Goal: Use online tool/utility: Use online tool/utility

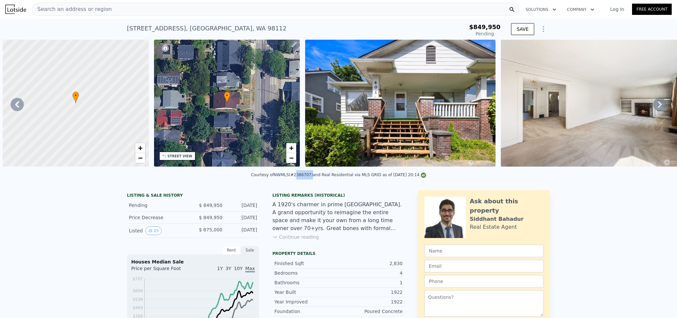
scroll to position [0, 302]
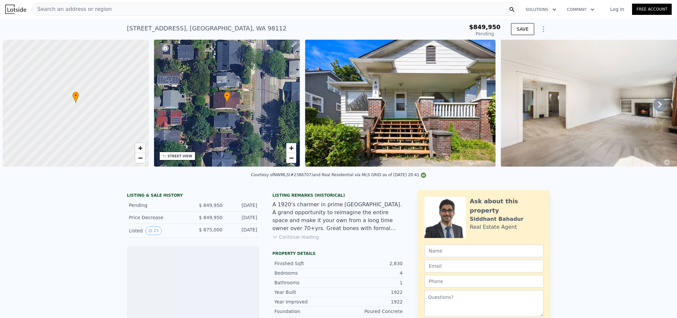
scroll to position [0, 3]
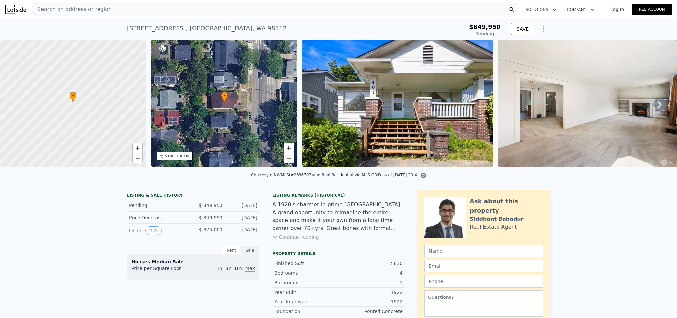
click at [541, 27] on icon "Show Options" at bounding box center [543, 29] width 8 height 8
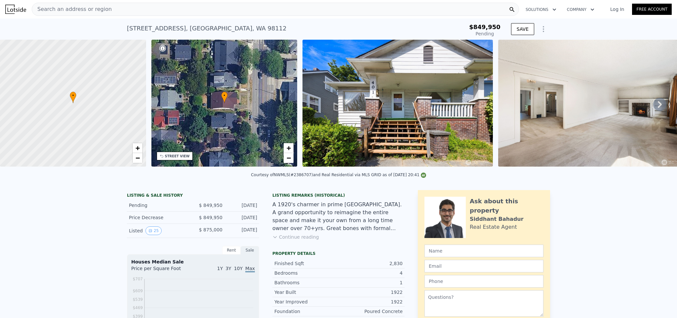
type input "-$ 920,014"
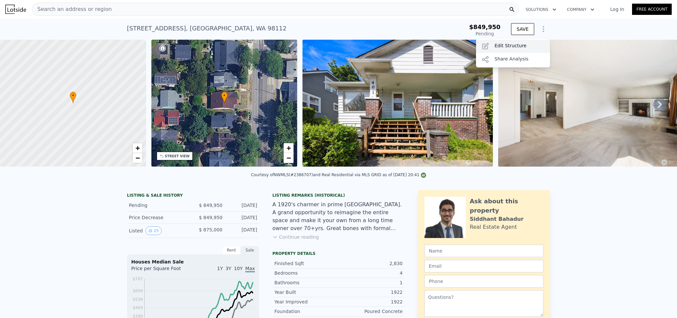
click at [501, 47] on div "Edit Structure" at bounding box center [513, 46] width 74 height 13
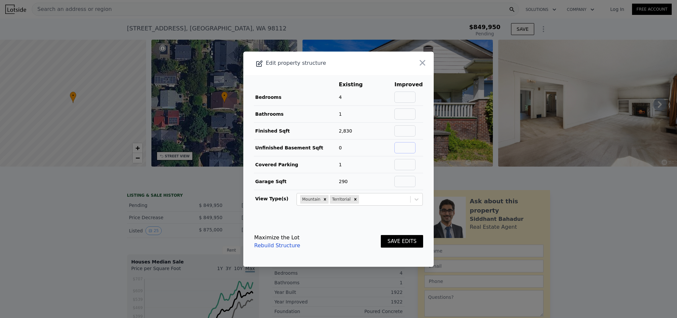
click at [406, 150] on input "text" at bounding box center [404, 147] width 21 height 11
click at [405, 163] on input "text" at bounding box center [404, 164] width 21 height 11
click at [408, 98] on input "text" at bounding box center [404, 97] width 21 height 11
click at [407, 109] on input "text" at bounding box center [404, 113] width 21 height 11
type input "3"
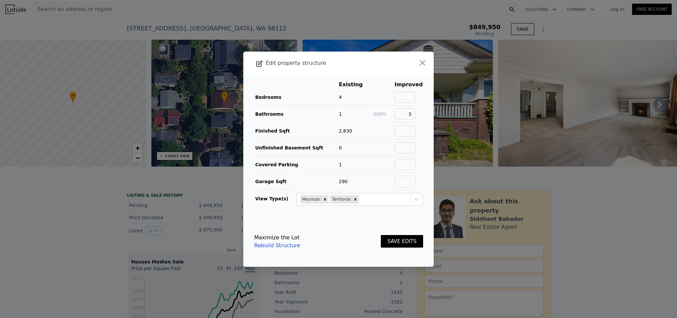
click at [390, 243] on button "SAVE EDITS" at bounding box center [402, 241] width 42 height 13
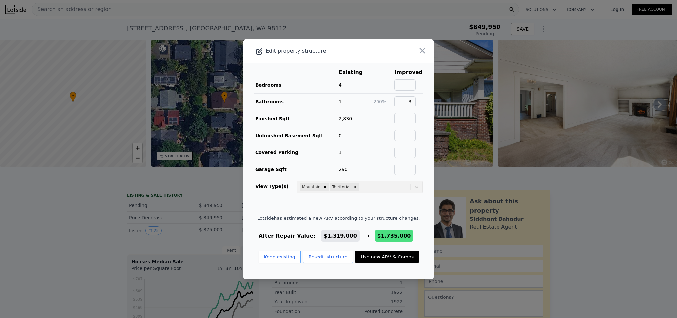
drag, startPoint x: 417, startPoint y: 51, endPoint x: 403, endPoint y: 187, distance: 137.2
click at [403, 187] on div "Edit property structure Existing Improved Bedrooms 4 Bathrooms 1 200% 3 Finishe…" at bounding box center [338, 159] width 190 height 240
click at [381, 253] on button "Use new ARV & Comps" at bounding box center [386, 256] width 63 height 13
checkbox input "false"
checkbox input "true"
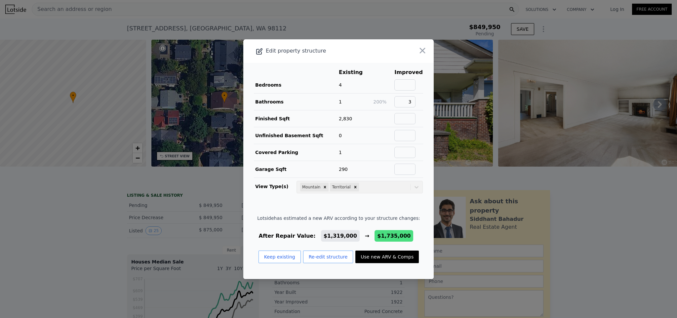
type input "$ 1,735,000"
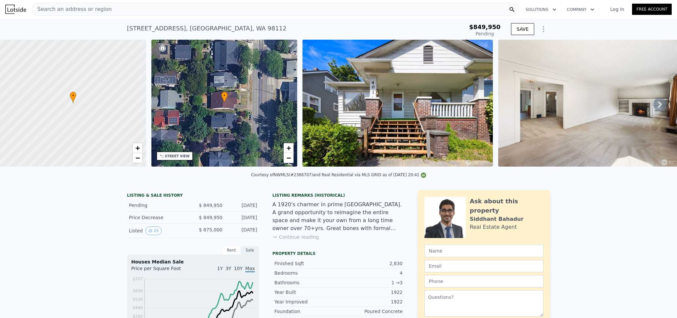
type input "$ 686,948"
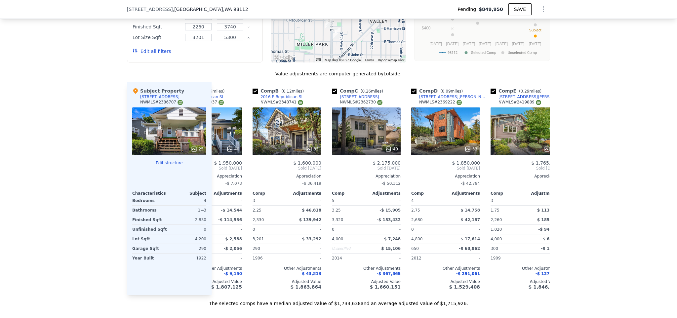
scroll to position [0, 51]
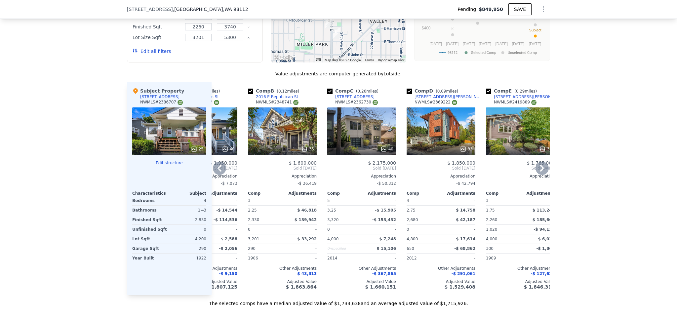
click at [276, 138] on div "35" at bounding box center [282, 131] width 69 height 48
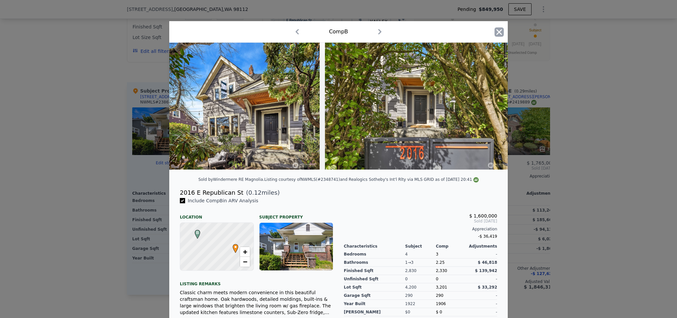
click at [496, 29] on icon "button" at bounding box center [499, 32] width 6 height 6
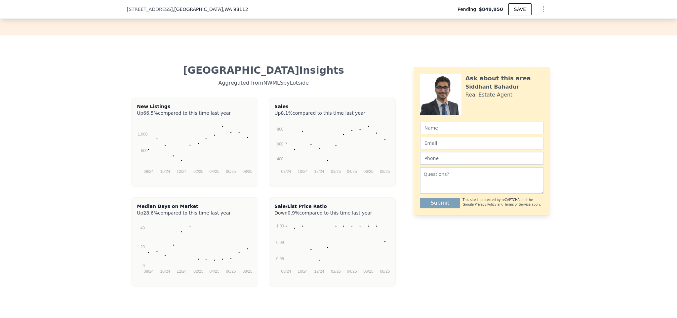
scroll to position [1108, 0]
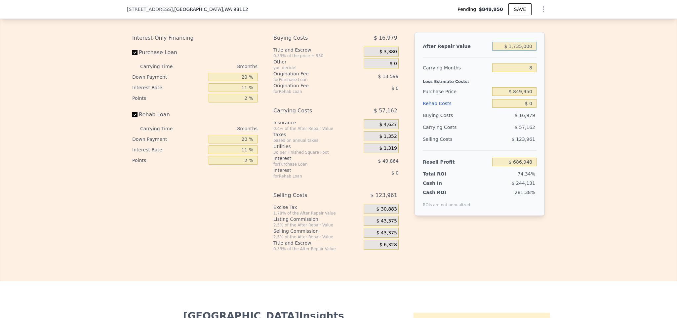
drag, startPoint x: 516, startPoint y: 56, endPoint x: 512, endPoint y: 58, distance: 4.7
click at [516, 51] on input "$ 1,735,000" at bounding box center [514, 46] width 44 height 9
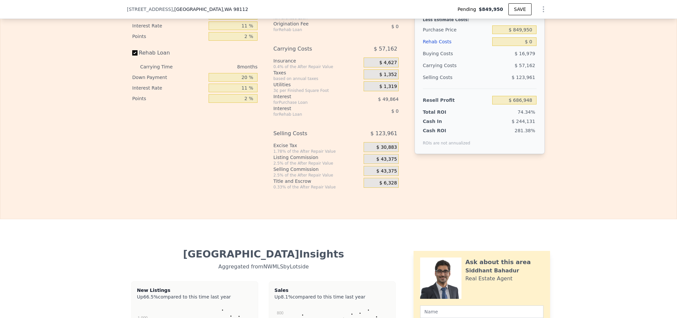
scroll to position [1158, 0]
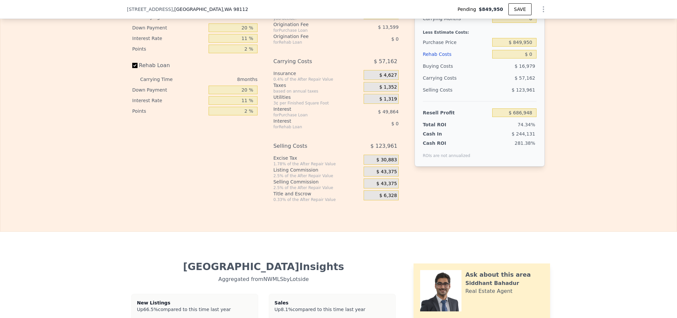
click at [408, 172] on div "Interest-Only Financing Purchase Loan Carrying Time 8 months Down Payment 20 % …" at bounding box center [338, 92] width 412 height 219
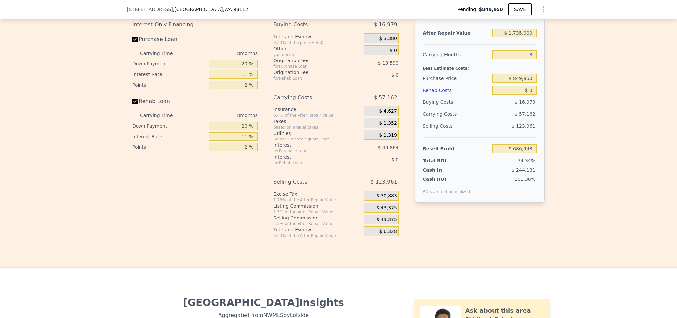
scroll to position [1075, 0]
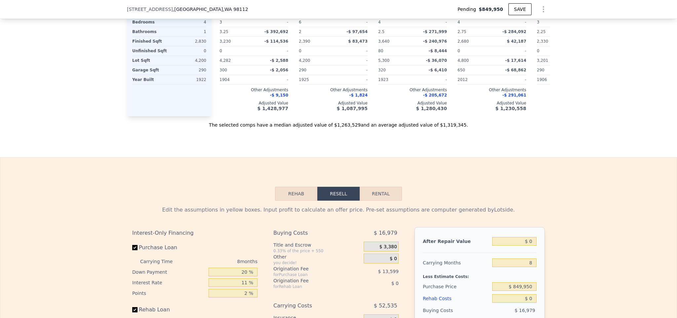
scroll to position [971, 0]
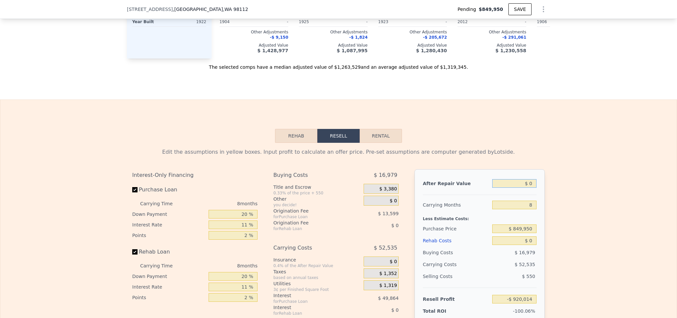
drag, startPoint x: 516, startPoint y: 191, endPoint x: 535, endPoint y: 193, distance: 18.9
click at [535, 193] on div "After Repair Value $ 0 Carrying Months 8 Less Estimate Costs: Purchase Price $ …" at bounding box center [479, 261] width 130 height 184
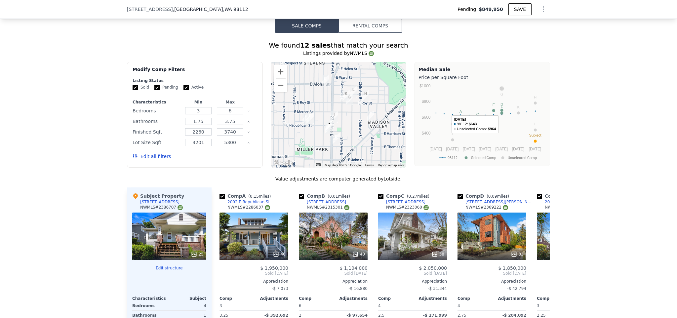
scroll to position [240, 0]
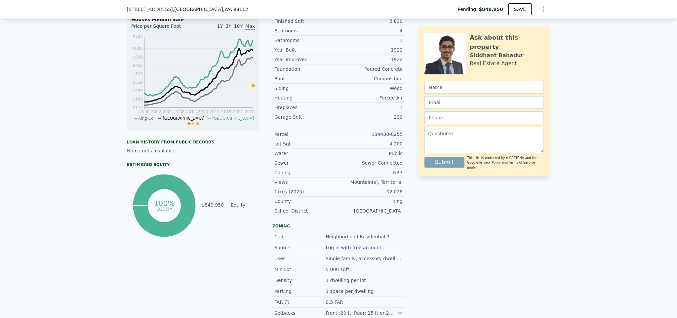
click at [539, 9] on icon "Show Options" at bounding box center [543, 9] width 8 height 8
click at [508, 30] on div "Edit Structure" at bounding box center [513, 26] width 74 height 13
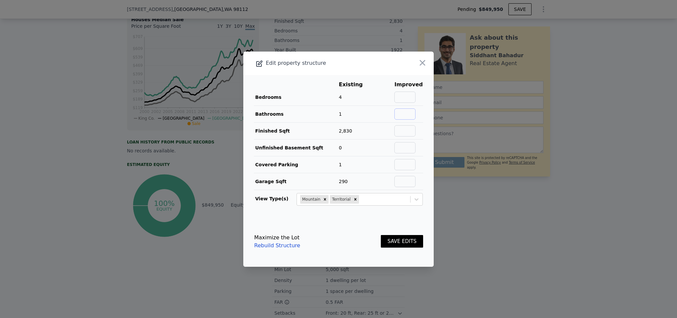
click at [405, 113] on input "text" at bounding box center [404, 113] width 21 height 11
type input "3"
click at [399, 243] on button "SAVE EDITS" at bounding box center [402, 241] width 42 height 13
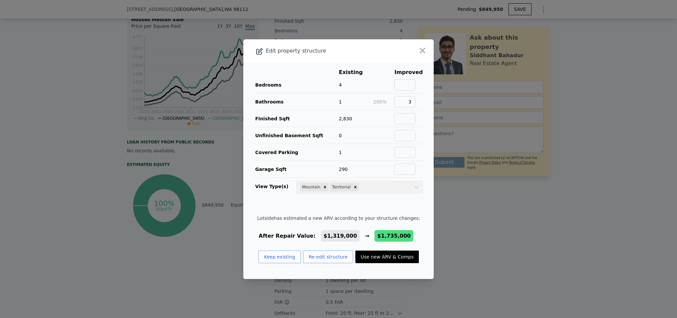
click at [479, 226] on div at bounding box center [338, 159] width 677 height 318
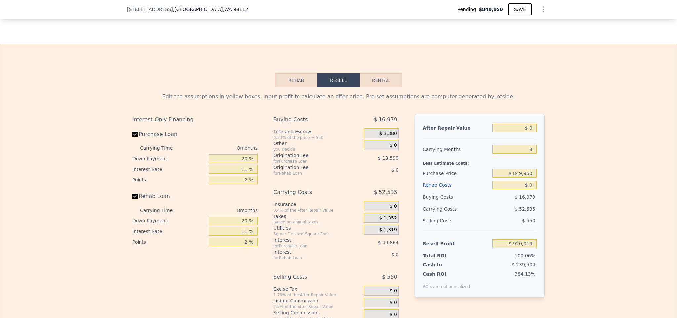
scroll to position [1079, 0]
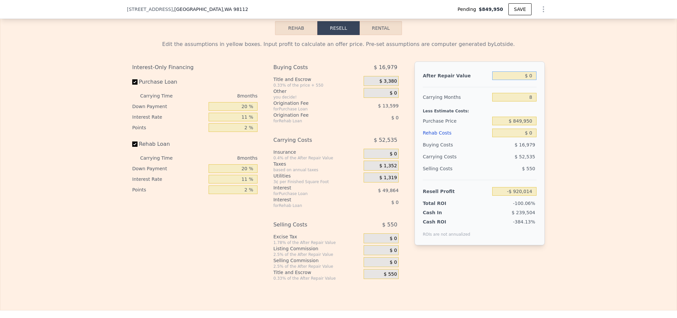
click at [531, 80] on input "$ 0" at bounding box center [514, 75] width 44 height 9
type input "$ 17"
type input "-$ 919,997"
type input "$ 1,700"
type input "-$ 919,856"
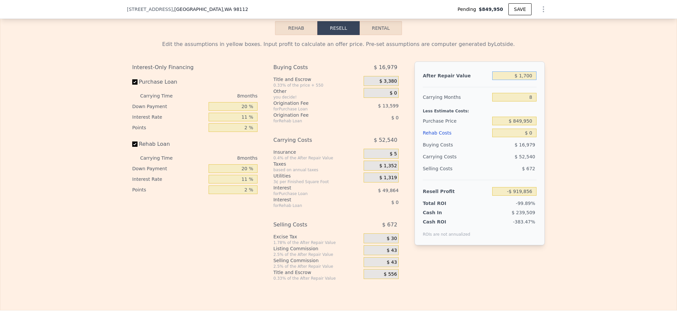
type input "$ 170"
type input "-$ 919,856"
type input "$ 1,700"
type input "-$ 918,441"
type input "$ 17,000"
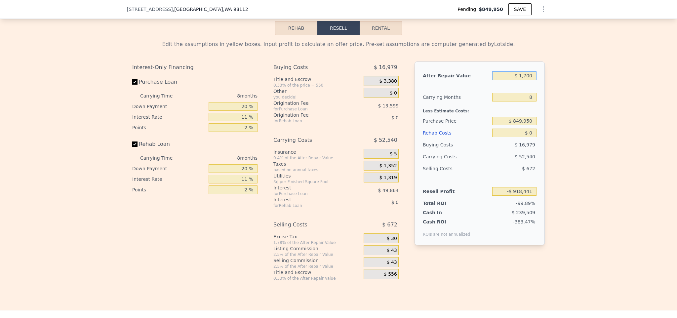
type input "-$ 904,269"
type input "$ 170,000"
type input "-$ 762,559"
type input "-$ 170,000"
type input "-$ 1,077,469"
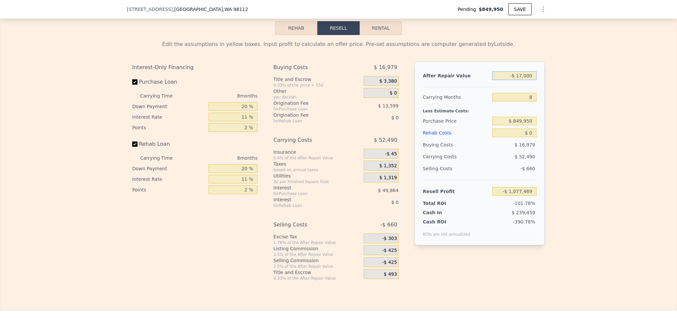
type input "-$ 1,700"
type input "-$ 935,759"
type input "-$ 170"
type input "-$ 920,172"
type input "-$ 1"
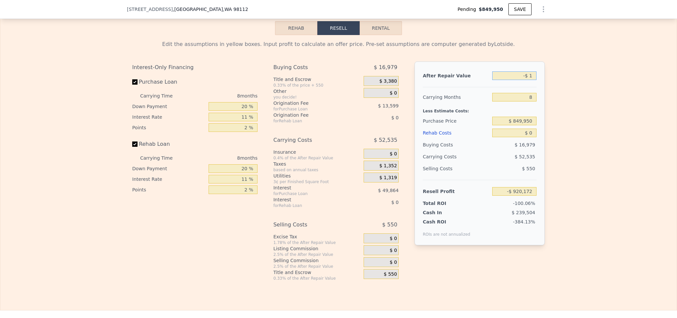
type input "-$ 920,015"
type input "$ 1"
type input "-$ 920,013"
type input "$ 17"
type input "-$ 919,997"
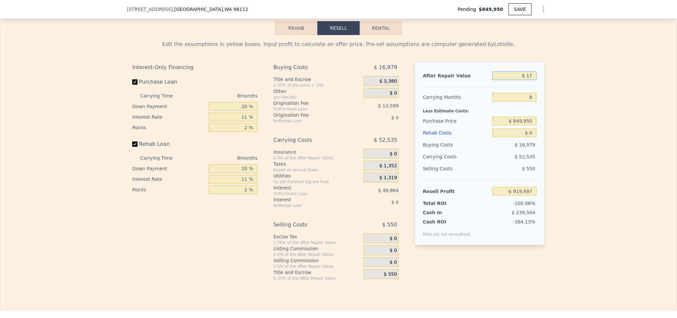
type input "$ 170"
type input "-$ 919,856"
type input "$ 17,000"
type input "-$ 904,269"
type input "$ 1,700,000"
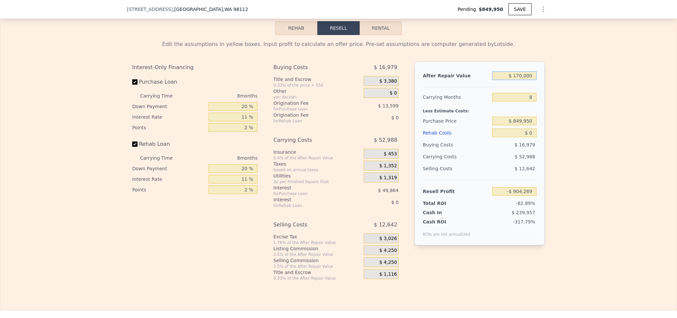
type input "$ 654,532"
click at [531, 101] on input "8" at bounding box center [514, 97] width 44 height 9
type input "7"
type input "$ 661,665"
type input "7"
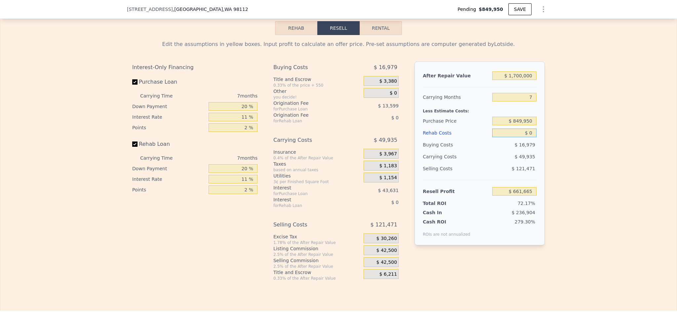
click at [529, 137] on input "$ 0" at bounding box center [514, 133] width 44 height 9
type input "$ 01"
type input "$ 661,664"
type input "$ 0"
type input "$ 661,665"
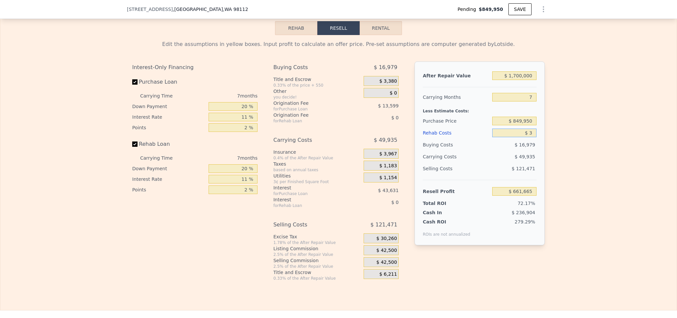
type input "$ 30"
type input "$ 661,662"
type input "$ 300"
type input "$ 661,346"
type input "$ 30,000"
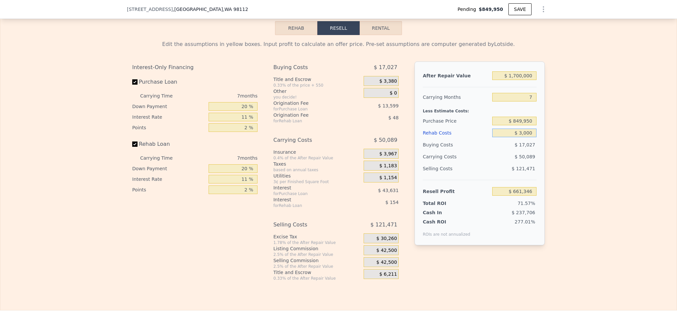
type input "$ 658,463"
type input "$ 300,000"
type input "$ 341,465"
click at [519, 125] on input "$ 849,950" at bounding box center [514, 121] width 44 height 9
type input "$ 815,950"
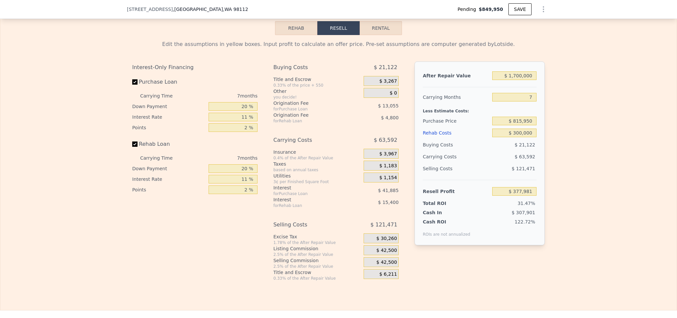
click at [589, 180] on div "Edit the assumptions in yellow boxes. Input profit to calculate an offer price.…" at bounding box center [338, 158] width 676 height 246
type input "$ 377,865"
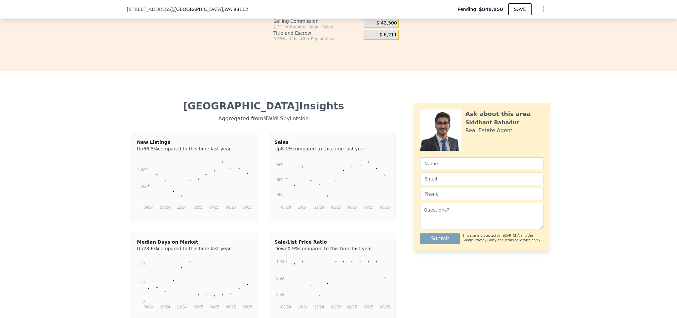
scroll to position [1088, 0]
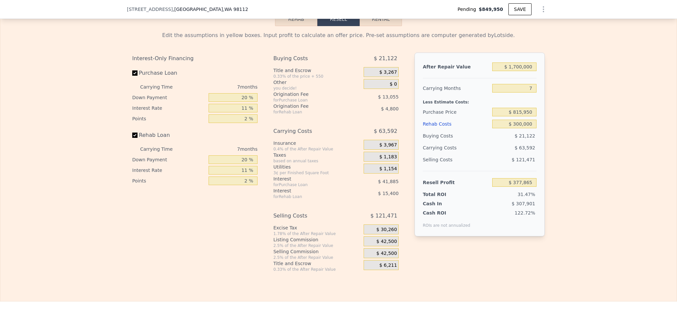
click at [314, 231] on div "Excise Tax" at bounding box center [317, 227] width 88 height 7
click at [308, 231] on div "Excise Tax" at bounding box center [317, 227] width 88 height 7
click at [389, 233] on span "$ 30,260" at bounding box center [386, 230] width 20 height 6
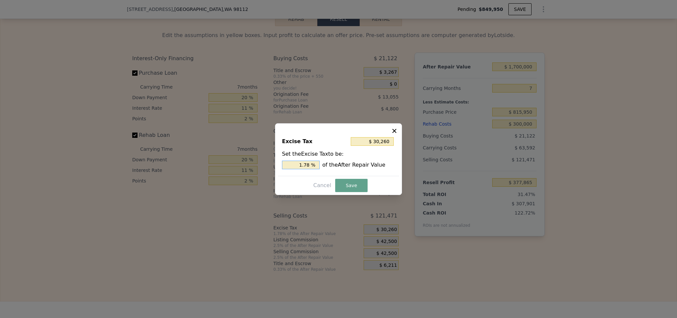
click at [310, 164] on input "1.78 %" at bounding box center [301, 165] width 38 height 9
type input "$ 28,900"
type input "1.7 %"
type input "$ 17,000"
type input "1 %"
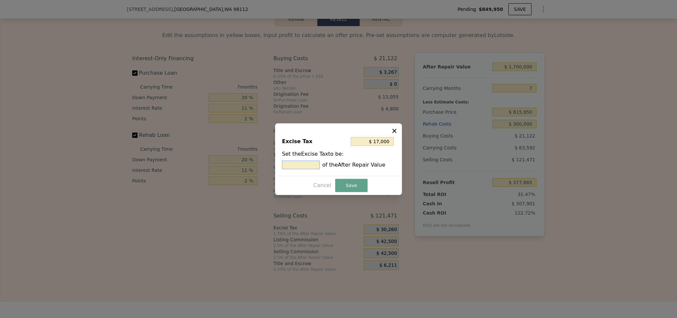
type input "$ 51,000"
type input "3 %"
type input "$ 544,000"
type input "32 %"
type input "$ 51,000"
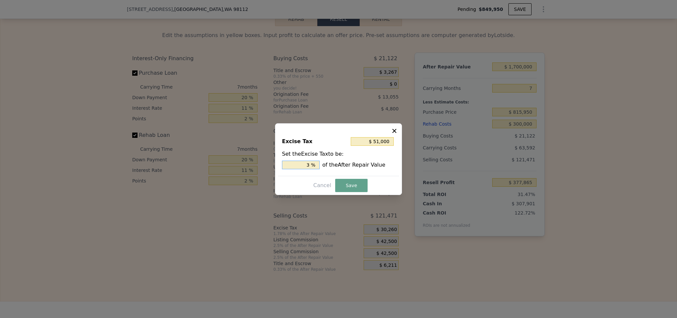
type input "3 %"
type input "$ 544,000"
type input "32 %"
type input "$ 5,525,000"
type input "325 %"
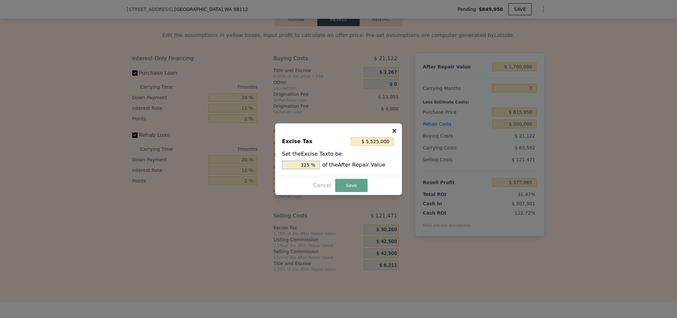
type input "$ 544,000"
type input "32 %"
type input "$ 51,000"
type input "3. %"
type input "$ 54,400"
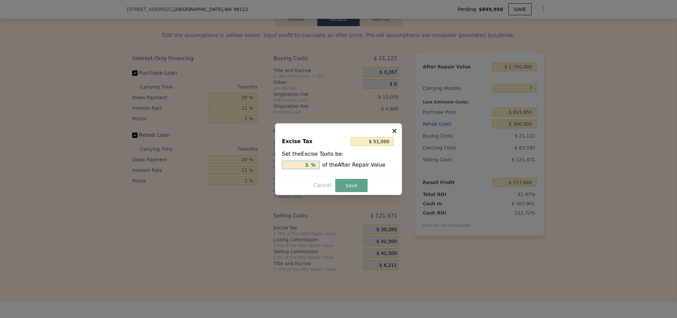
type input "3.2 %"
type input "$ 55,250"
type input "3.25 %"
click at [353, 185] on button "Save" at bounding box center [351, 185] width 32 height 13
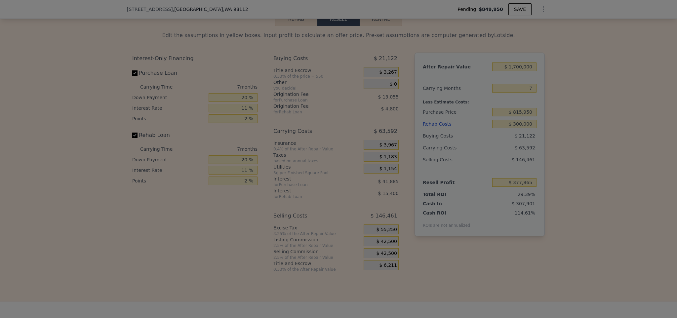
type input "$ 352,875"
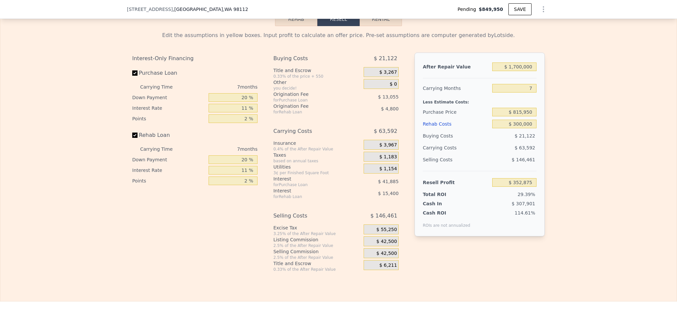
click at [389, 256] on span "$ 42,500" at bounding box center [386, 253] width 20 height 6
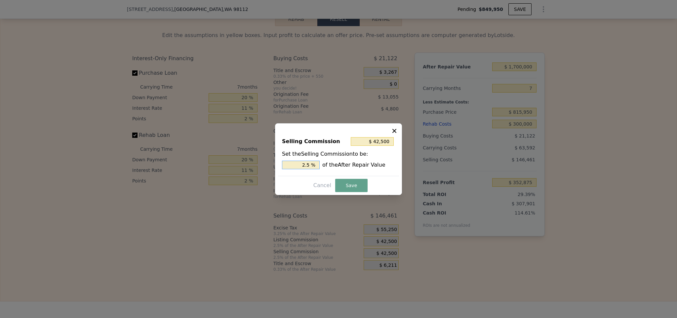
drag, startPoint x: 302, startPoint y: 164, endPoint x: 329, endPoint y: 169, distance: 27.7
click at [326, 166] on div "2.5 % of the After Repair Value" at bounding box center [338, 165] width 113 height 9
type input "$ 17,000"
type input "1 %"
click at [351, 185] on button "Save" at bounding box center [351, 185] width 32 height 13
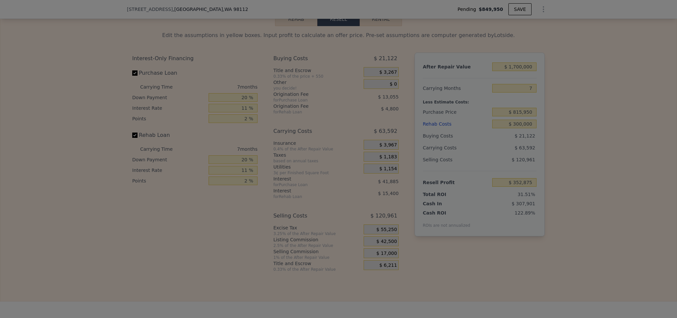
type input "$ 378,375"
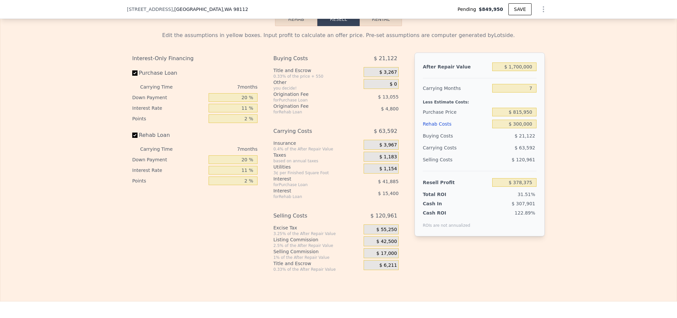
click at [581, 160] on div "Edit the assumptions in yellow boxes. Input profit to calculate an offer price.…" at bounding box center [338, 149] width 676 height 246
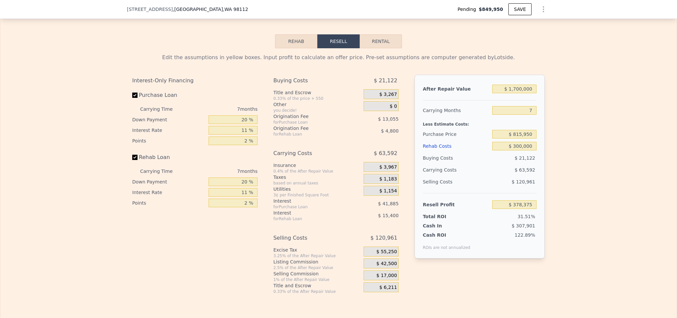
scroll to position [1275, 0]
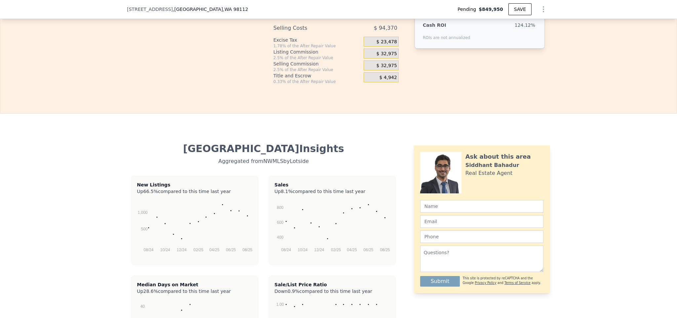
type input "$ 1,319,000"
type input "8"
type input "$ 0"
type input "$ 301,649"
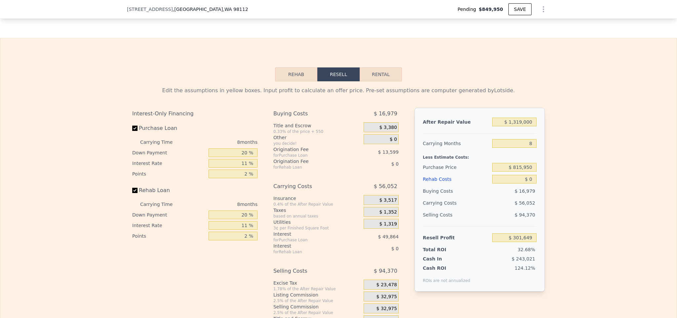
scroll to position [1045, 0]
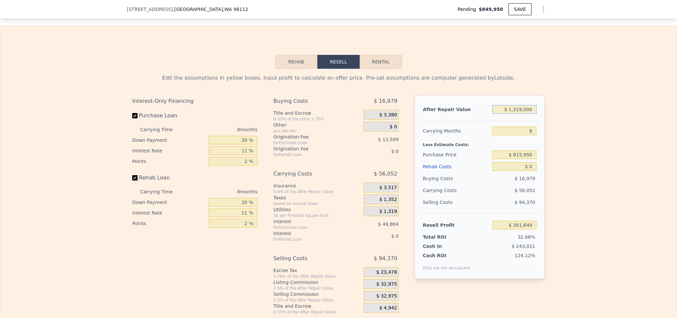
click at [532, 114] on input "$ 1,319,000" at bounding box center [514, 109] width 44 height 9
type input "$ 13,190"
type input "-$ 797,849"
type input "$ 1,319"
type input "-$ 918,792"
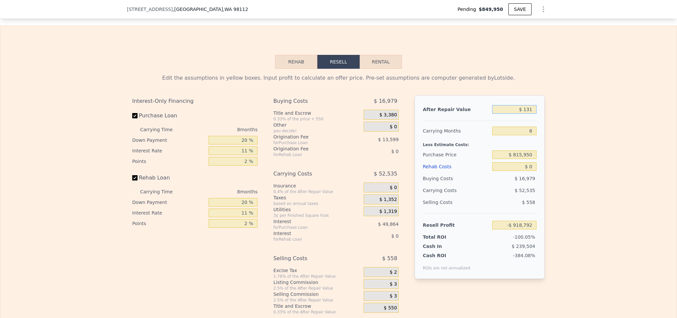
type input "$ 13"
type input "-$ 920,001"
type input "$ 17"
type input "-$ 919,997"
type input "$ 1,700"
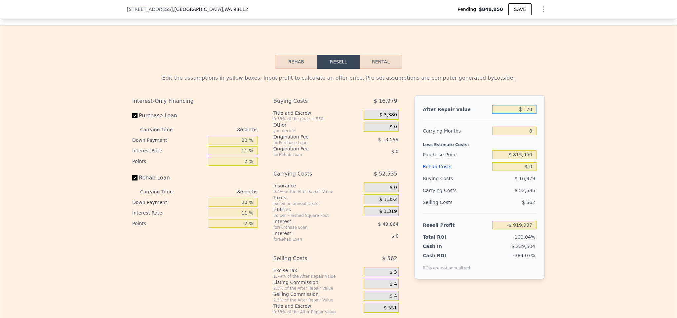
type input "-$ 919,856"
type input "$ 17,000"
type input "-$ 904,269"
type input "$ 170,000"
type input "-$ 762,559"
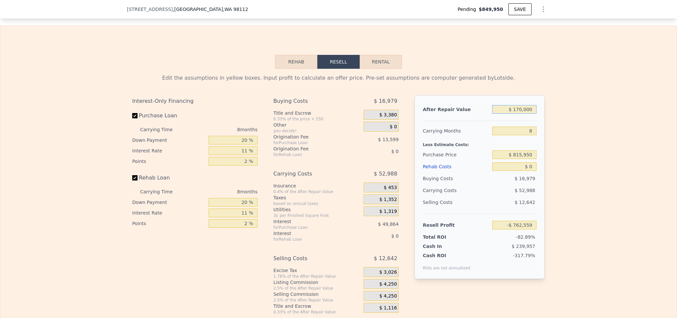
type input "$ 1,700,000"
type input "$ 654,532"
drag, startPoint x: 561, startPoint y: 94, endPoint x: 540, endPoint y: 85, distance: 23.4
click at [542, 86] on div "Edit the assumptions in yellow boxes. Input profit to calculate an offer price.…" at bounding box center [338, 192] width 676 height 246
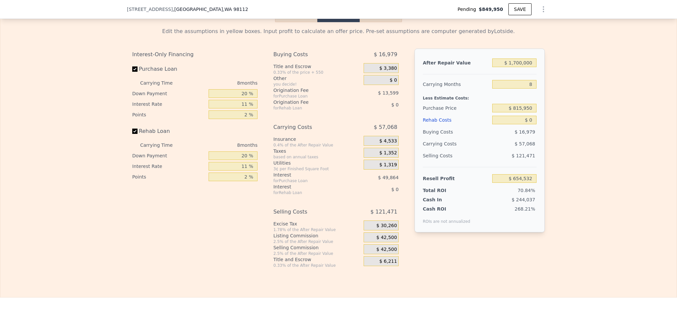
click at [385, 229] on span "$ 30,260" at bounding box center [386, 226] width 20 height 6
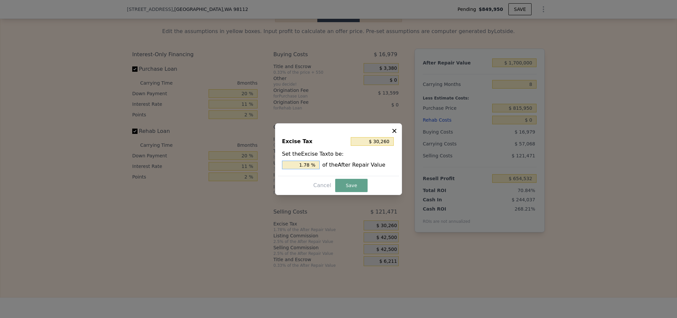
drag, startPoint x: 294, startPoint y: 164, endPoint x: 325, endPoint y: 164, distance: 31.1
click at [325, 164] on div "1.78 % of the After Repair Value" at bounding box center [338, 165] width 113 height 9
type input "$ 51,000"
type input "3 %"
type input "$ 544,000"
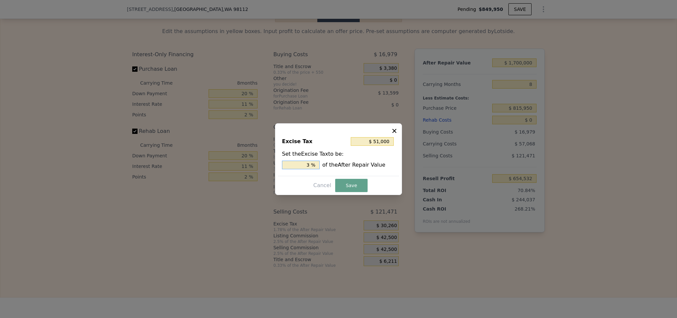
type input "32 %"
type input "$ 5,525,000"
type input "325 %"
type input "$ 544,000"
type input "32 %"
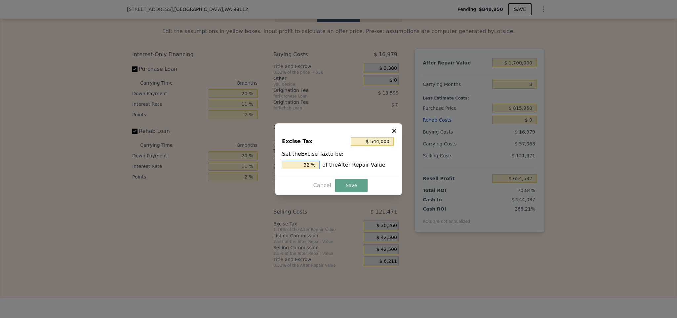
type input "$ 51,000"
type input "3. %"
type input "$ 54,400"
type input "3.2 %"
type input "$ 55,250"
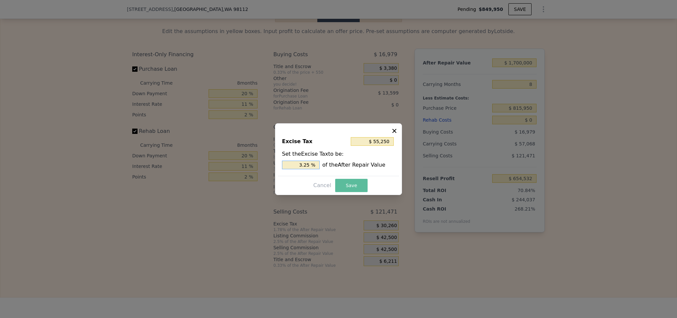
type input "3.25 %"
click at [349, 186] on button "Save" at bounding box center [351, 185] width 32 height 13
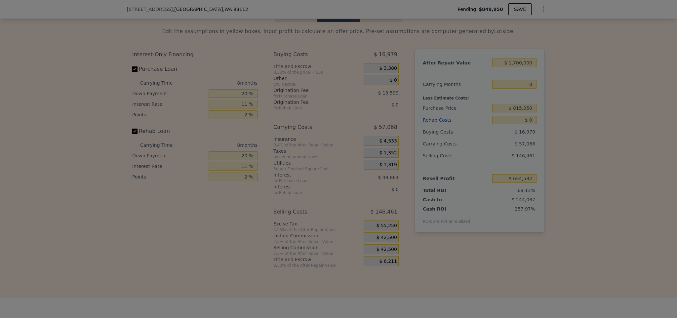
type input "$ 629,542"
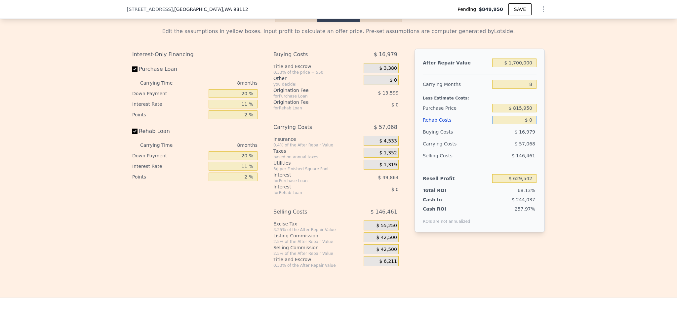
drag, startPoint x: 516, startPoint y: 129, endPoint x: 546, endPoint y: 131, distance: 30.1
click at [546, 131] on div "Edit the assumptions in yellow boxes. Input profit to calculate an offer price.…" at bounding box center [338, 145] width 423 height 246
type input "$ 3"
type input "$ 629,539"
type input "$ 300"
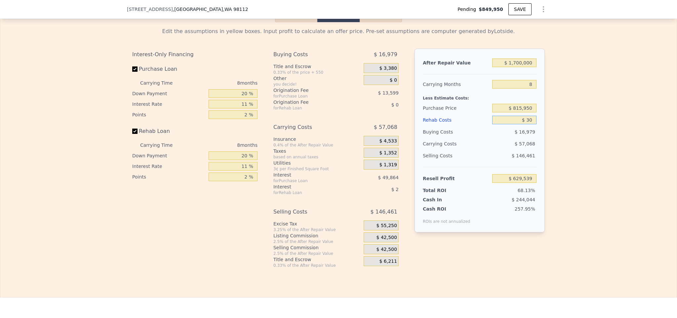
type input "$ 629,512"
type input "$ 30,000"
type input "$ 597,302"
type input "$ 300,000"
type input "$ 307,142"
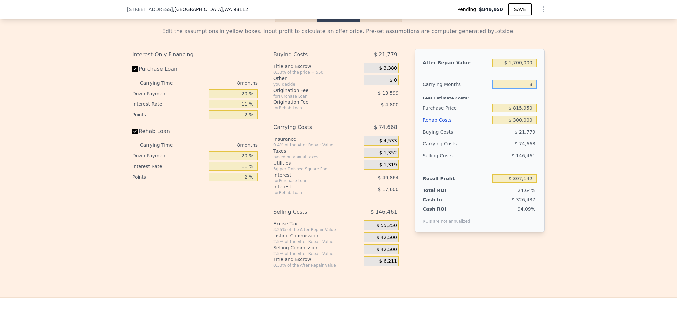
drag, startPoint x: 526, startPoint y: 91, endPoint x: 540, endPoint y: 94, distance: 14.6
click at [540, 94] on div "After Repair Value $ 1,700,000 Carrying Months 8 Less Estimate Costs: Purchase …" at bounding box center [479, 141] width 130 height 184
type input "5"
type input "$ 335,143"
drag, startPoint x: 524, startPoint y: 93, endPoint x: 536, endPoint y: 93, distance: 12.6
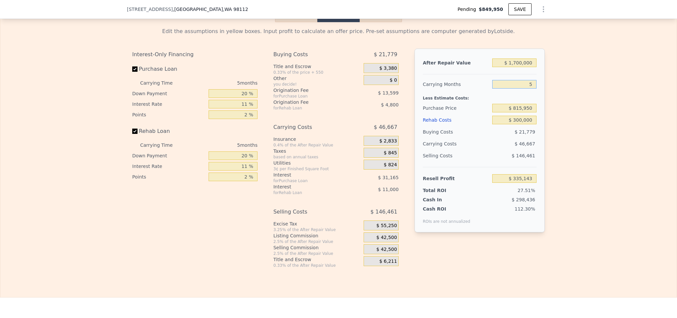
click at [536, 93] on div "After Repair Value $ 1,700,000 Carrying Months 5 Less Estimate Costs: Purchase …" at bounding box center [479, 141] width 130 height 184
type input "6"
type input "$ 325,809"
drag, startPoint x: 515, startPoint y: 92, endPoint x: 542, endPoint y: 91, distance: 27.8
click at [542, 91] on div "Edit the assumptions in yellow boxes. Input profit to calculate an offer price.…" at bounding box center [338, 145] width 423 height 246
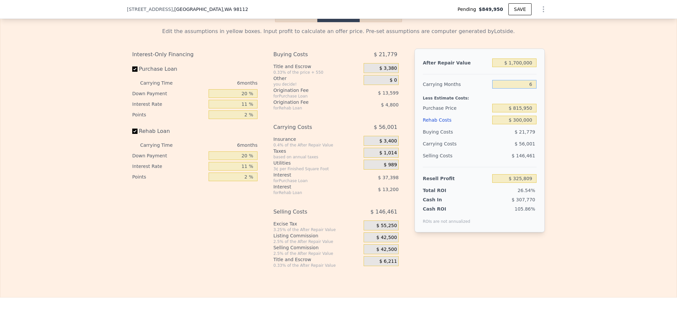
type input "7"
type input "$ 316,475"
type input "7"
click at [586, 136] on div "Edit the assumptions in yellow boxes. Input profit to calculate an offer price.…" at bounding box center [338, 145] width 676 height 246
click at [382, 252] on span "$ 42,500" at bounding box center [386, 249] width 20 height 6
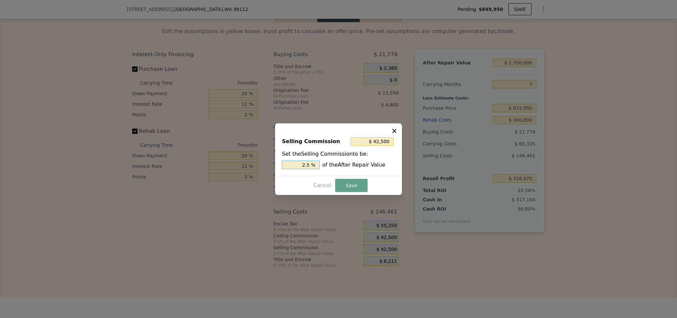
drag, startPoint x: 312, startPoint y: 165, endPoint x: 338, endPoint y: 165, distance: 26.1
click at [337, 165] on div "2.5 % of the After Repair Value" at bounding box center [338, 165] width 113 height 9
type input "$ 17,000"
type input "1 %"
click at [349, 181] on button "Save" at bounding box center [351, 185] width 32 height 13
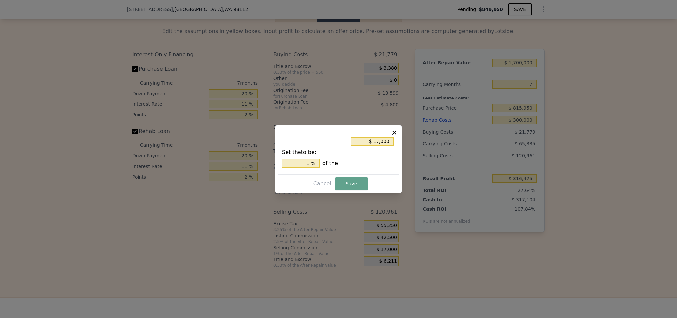
type input "$ 341,975"
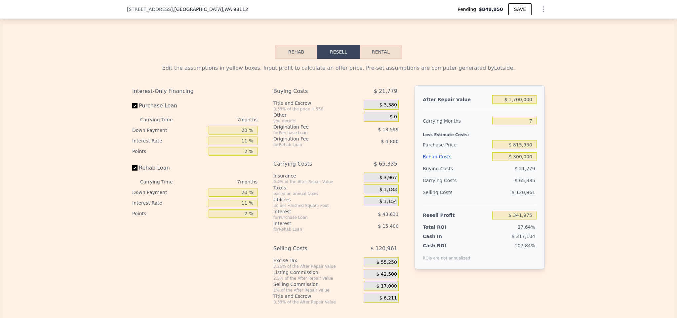
scroll to position [1369, 0]
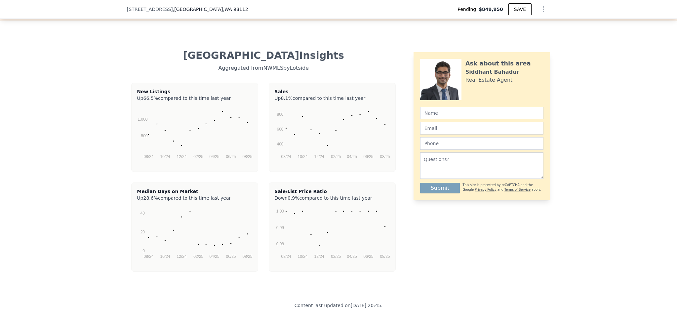
type input "$ 1,319,000"
type input "8"
type input "$ 0"
type input "$ 301,649"
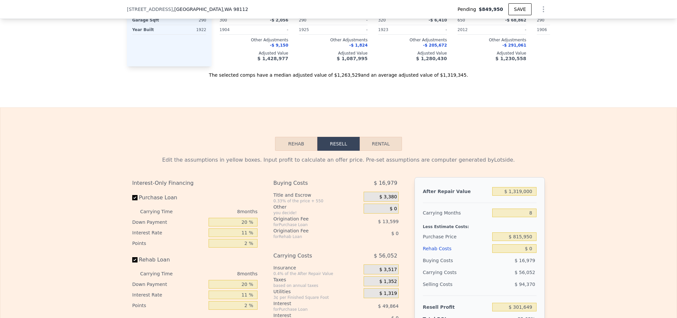
scroll to position [965, 0]
click at [517, 194] on input "$ 1,319,000" at bounding box center [514, 190] width 44 height 9
click at [515, 194] on input "$ 1,319,000" at bounding box center [514, 190] width 44 height 9
click at [516, 194] on input "$ 1,319,000" at bounding box center [514, 190] width 44 height 9
type input "$ 139,000"
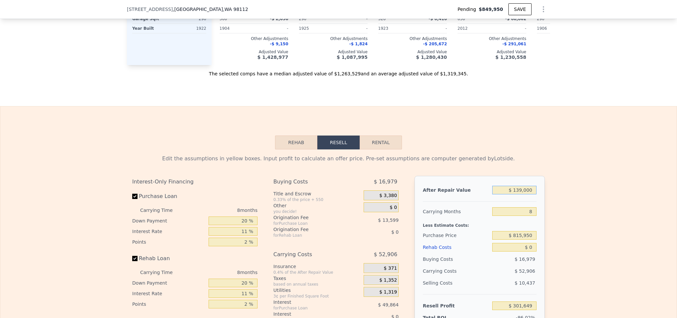
type input "-$ 791,272"
type input "$ 19,000"
type input "-$ 902,416"
type input "$ 169,000"
type input "-$ 763,486"
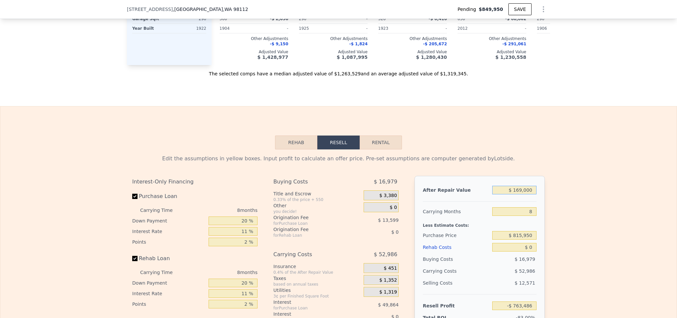
type input "-$ 169,000"
type input "-$ 1,076,542"
type input "$ 19,000"
type input "-$ 763,486"
type input "$ 9,000"
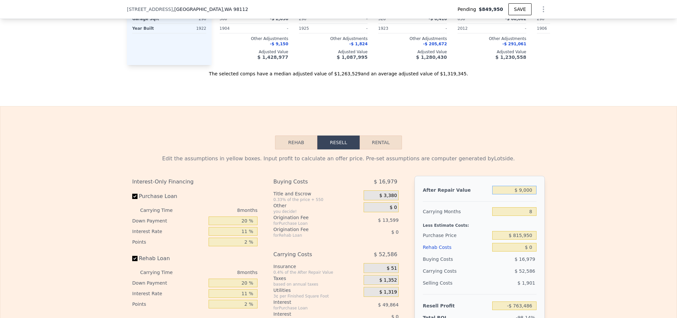
type input "-$ 911,678"
type input "$ 19,000"
type input "-$ 902,416"
type input "$ 169,000"
type input "-$ 763,486"
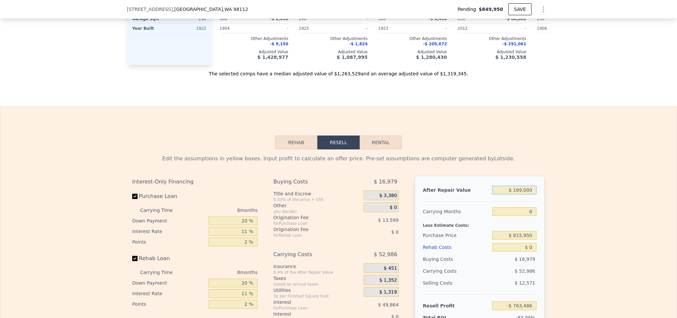
type input "$ 1,609,000"
type input "$ 570,247"
type input "$ 1,600,000"
type input "$ 561,911"
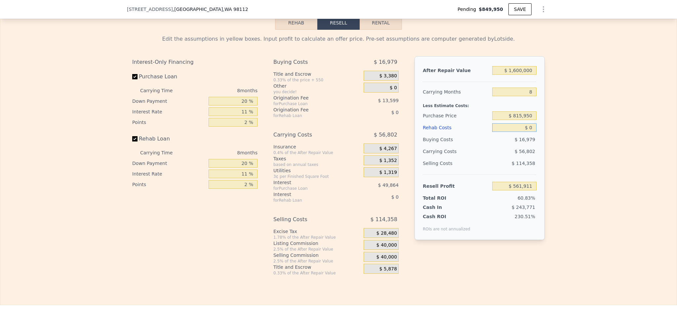
click at [532, 132] on input "$ 0" at bounding box center [514, 127] width 44 height 9
type input "$ 3"
type input "$ 561,908"
type input "$ 3"
type input "$ 561,908"
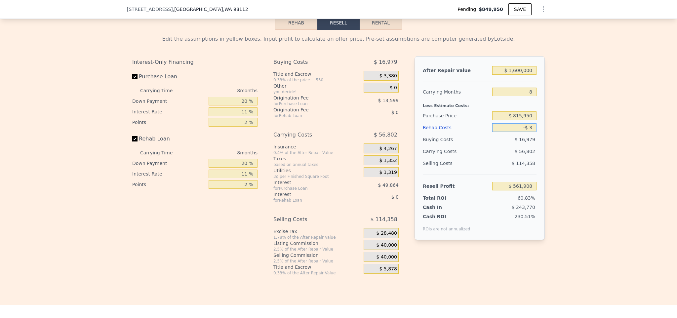
type input "$ 3"
type input "$ 561,908"
type input "$ 3"
type input "$ 561,908"
type input "$ 300"
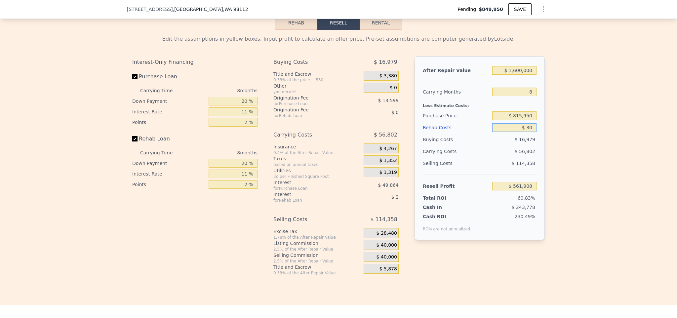
type input "$ 561,881"
type input "$ 30,000"
type input "$ 529,671"
type input "$ 300,000"
type input "$ 239,511"
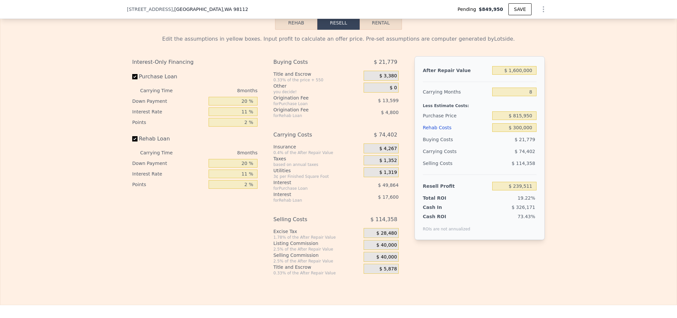
click at [377, 236] on span "$ 28,480" at bounding box center [386, 233] width 20 height 6
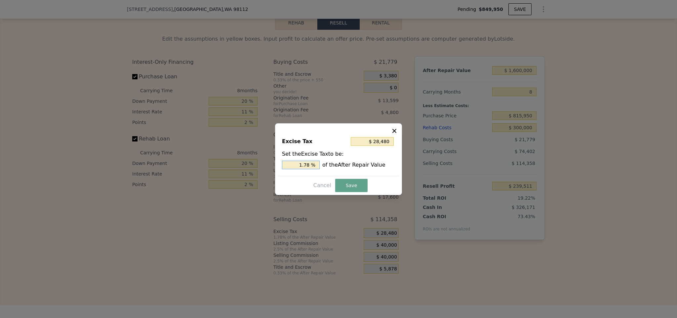
drag, startPoint x: 296, startPoint y: 161, endPoint x: 315, endPoint y: 164, distance: 18.7
click at [315, 164] on input "1.78 %" at bounding box center [301, 165] width 38 height 9
type input "$ 48,000"
type input "3. %"
type input "$ 51,200"
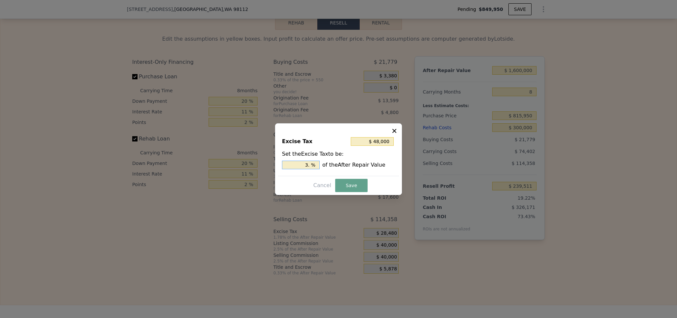
type input "3.2 %"
type input "$ 52,000"
type input "3.25 %"
click at [349, 186] on button "Save" at bounding box center [351, 185] width 32 height 13
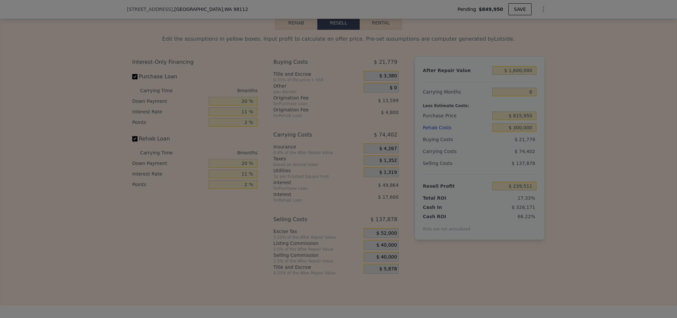
type input "$ 215,991"
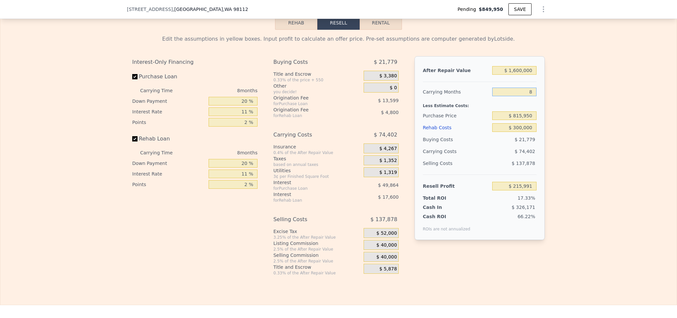
drag, startPoint x: 526, startPoint y: 101, endPoint x: 534, endPoint y: 101, distance: 8.6
click at [534, 101] on div "After Repair Value $ 1,600,000 Carrying Months 8 Less Estimate Costs: Purchase …" at bounding box center [479, 148] width 130 height 184
type input "7"
type input "$ 225,292"
type input "7"
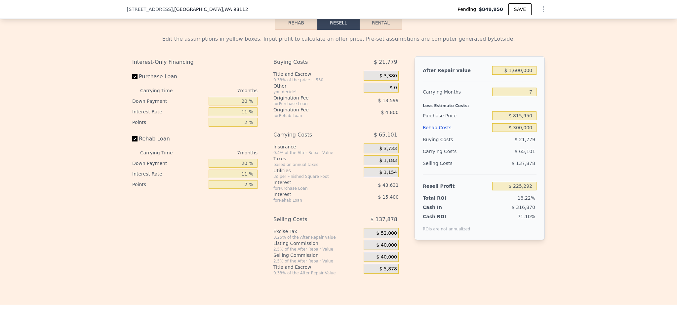
click at [376, 260] on span "$ 40,000" at bounding box center [386, 257] width 20 height 6
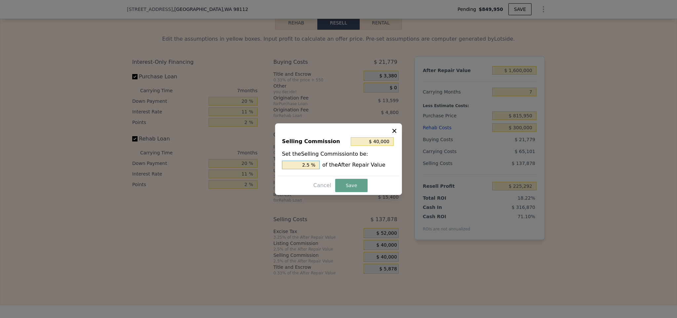
drag, startPoint x: 295, startPoint y: 162, endPoint x: 329, endPoint y: 169, distance: 35.2
click at [329, 169] on div "Selling Commission $ 40,000 Set the Selling Commission to be: 2.5 % of the Afte…" at bounding box center [338, 153] width 121 height 44
type input "$ 16,000"
type input "1 %"
click at [345, 185] on button "Save" at bounding box center [351, 185] width 32 height 13
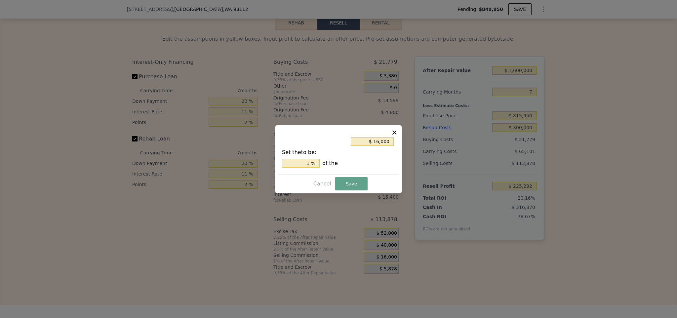
type input "$ 249,292"
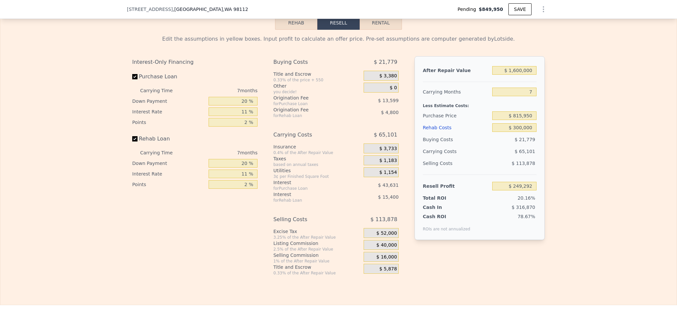
click at [589, 224] on div "Edit the assumptions in yellow boxes. Input profit to calculate an offer price.…" at bounding box center [338, 153] width 676 height 246
type input "$ 1,319,000"
type input "8"
type input "$ 0"
type input "$ 301,649"
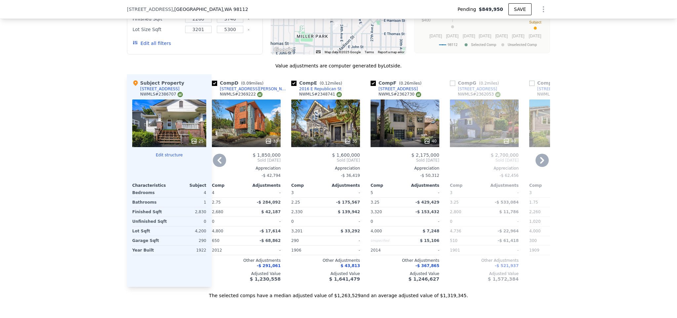
scroll to position [0, 243]
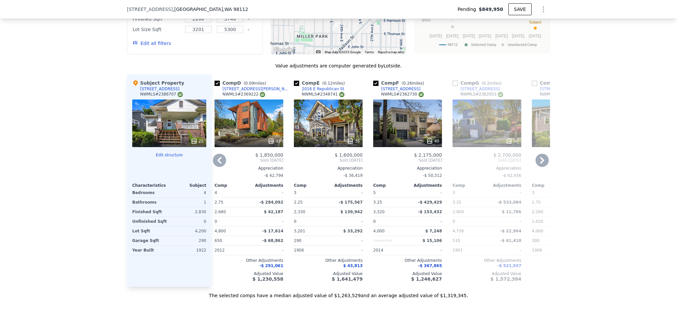
click at [315, 135] on div "35" at bounding box center [328, 123] width 69 height 48
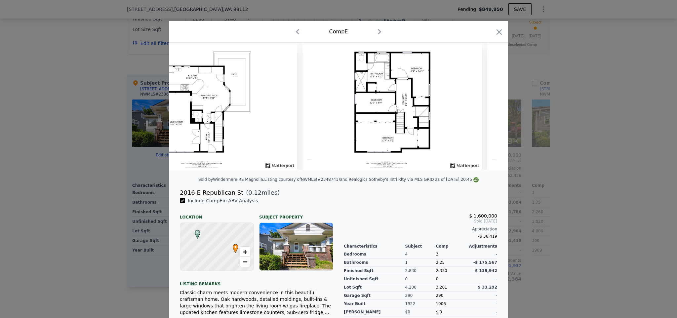
scroll to position [0, 6204]
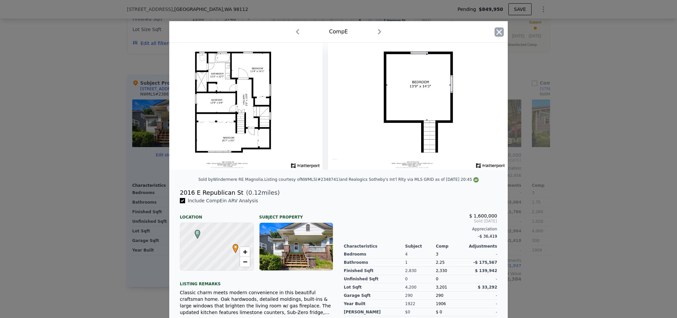
click at [499, 34] on icon "button" at bounding box center [499, 32] width 6 height 6
